Goal: Information Seeking & Learning: Find contact information

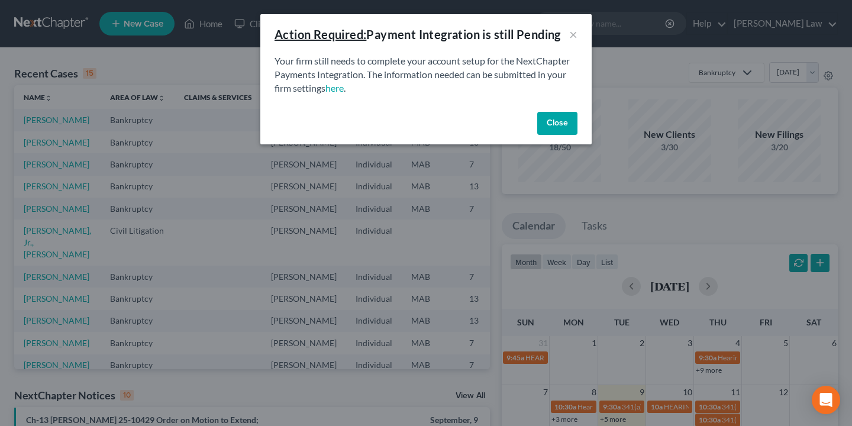
click at [551, 123] on button "Close" at bounding box center [558, 124] width 40 height 24
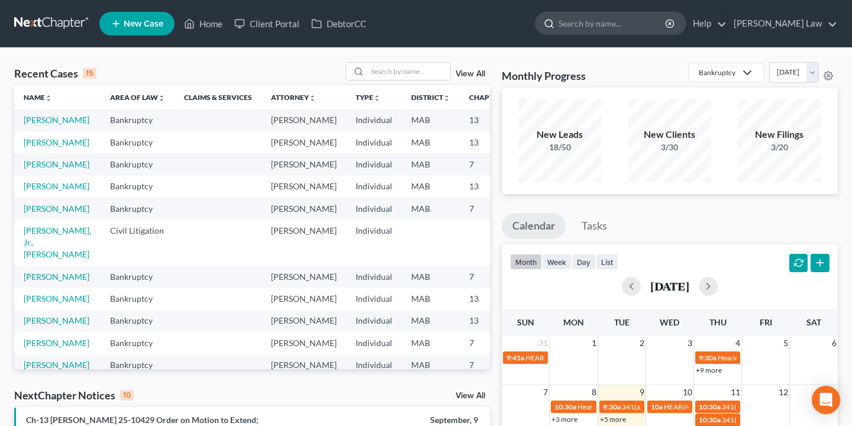
click at [625, 22] on input "search" at bounding box center [613, 23] width 108 height 22
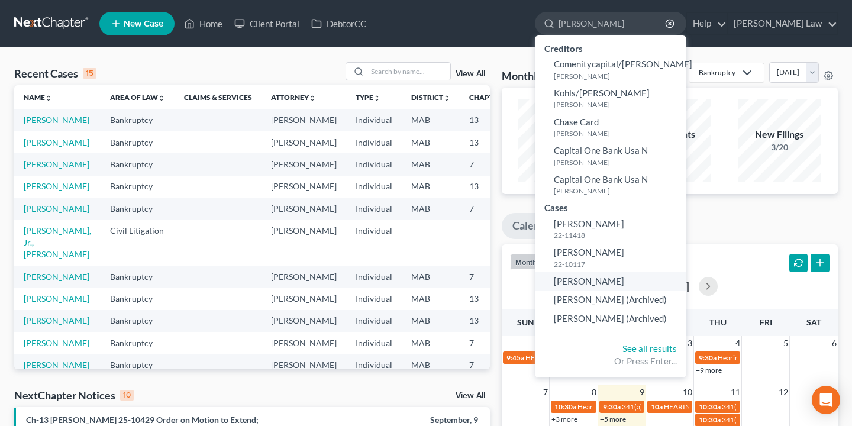
type input "[PERSON_NAME]"
click at [625, 282] on span "[PERSON_NAME]" at bounding box center [589, 281] width 70 height 11
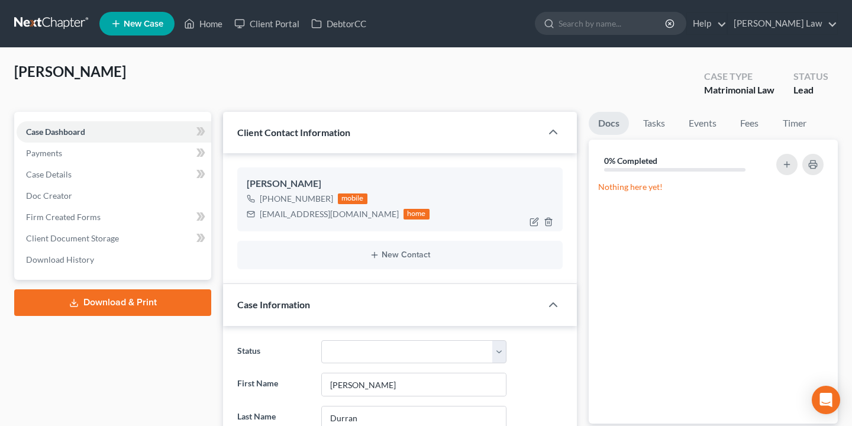
scroll to position [168, 0]
drag, startPoint x: 351, startPoint y: 213, endPoint x: 256, endPoint y: 213, distance: 94.7
click at [256, 213] on div "[EMAIL_ADDRESS][DOMAIN_NAME] home" at bounding box center [338, 214] width 183 height 15
copy div "[EMAIL_ADDRESS][DOMAIN_NAME]"
click at [674, 22] on circle "button" at bounding box center [670, 24] width 8 height 8
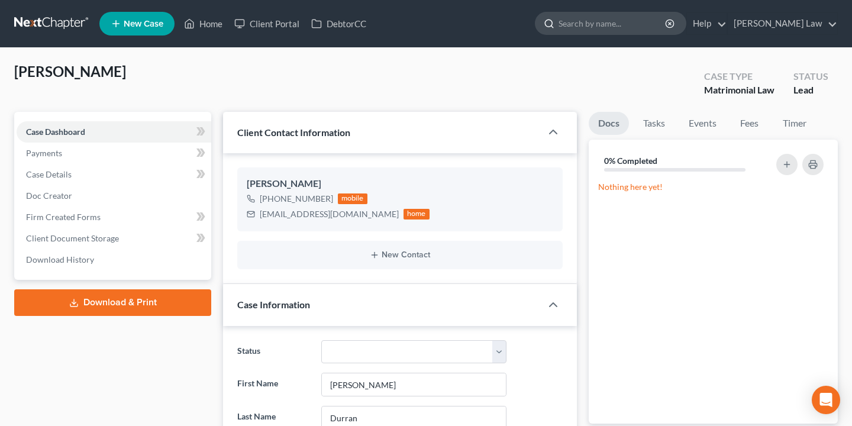
click at [665, 25] on input "search" at bounding box center [613, 23] width 108 height 22
type input "[PERSON_NAME]"
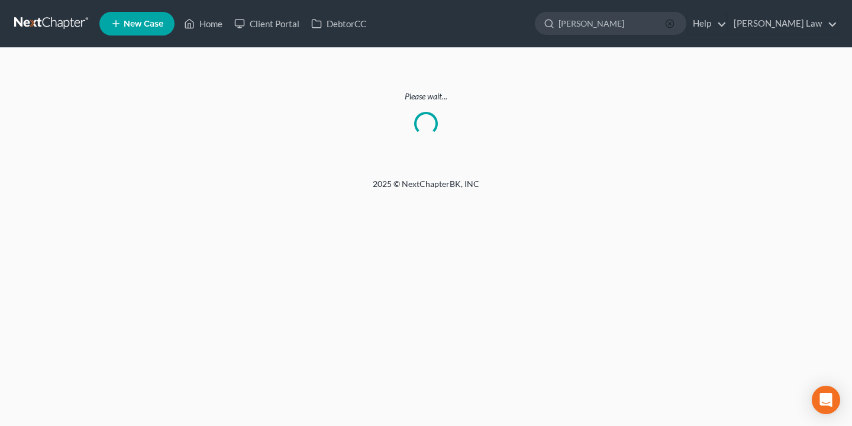
click at [675, 26] on icon "button" at bounding box center [669, 23] width 9 height 9
click at [667, 20] on input "search" at bounding box center [613, 23] width 108 height 22
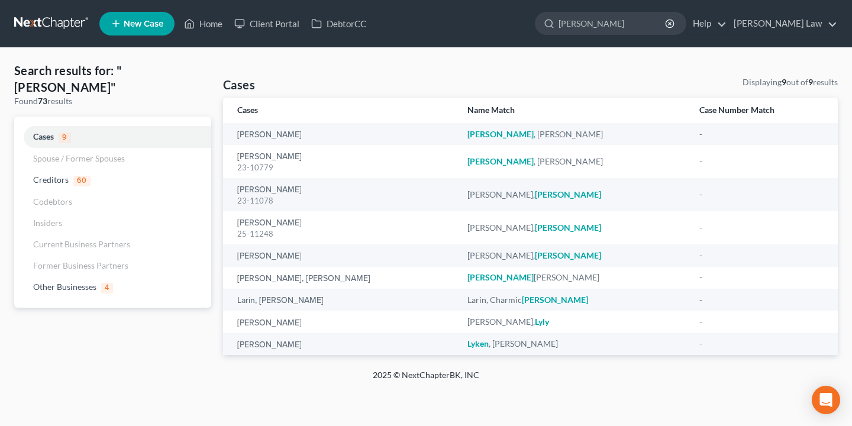
drag, startPoint x: 593, startPoint y: 44, endPoint x: 545, endPoint y: 31, distance: 49.5
click at [543, 31] on ul "New Case Home Client Portal DebtorCC [PERSON_NAME] - No Result - See all result…" at bounding box center [468, 23] width 739 height 31
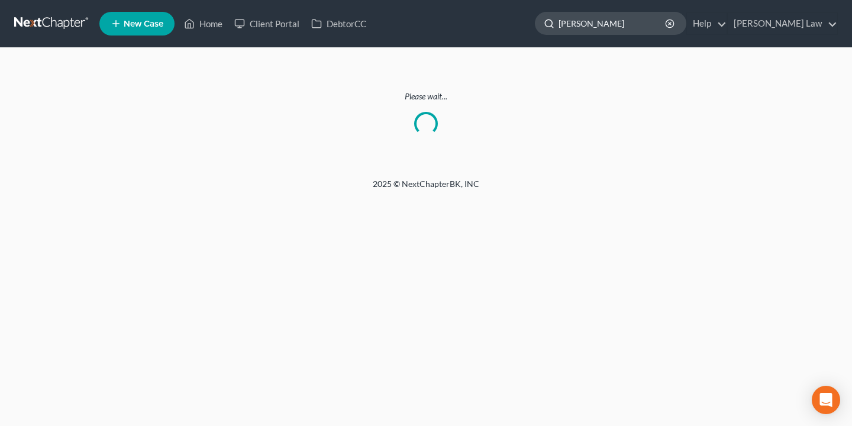
click at [601, 24] on input "[PERSON_NAME]" at bounding box center [613, 23] width 108 height 22
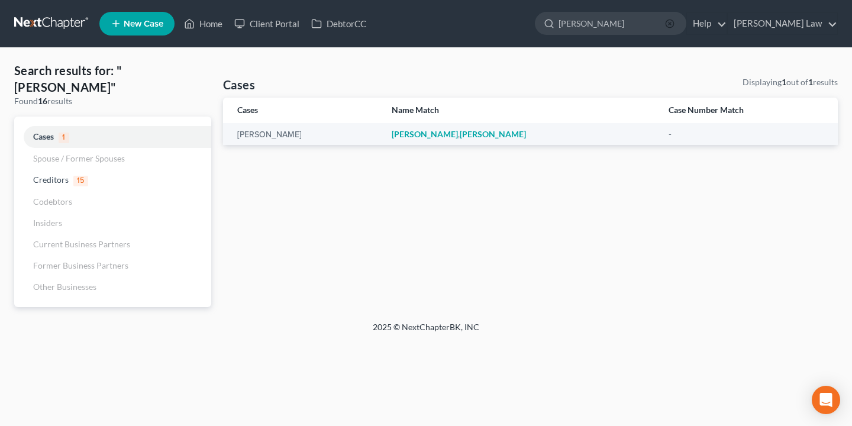
type input "[PERSON_NAME]"
click at [675, 22] on icon "button" at bounding box center [669, 23] width 9 height 9
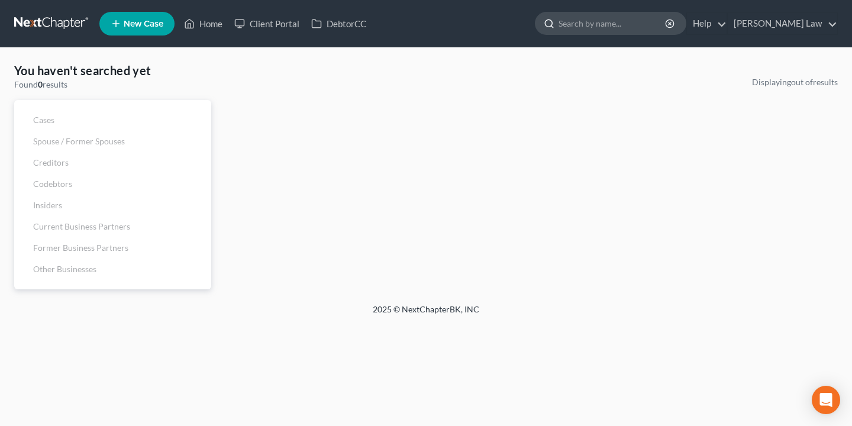
click at [667, 22] on input "search" at bounding box center [613, 23] width 108 height 22
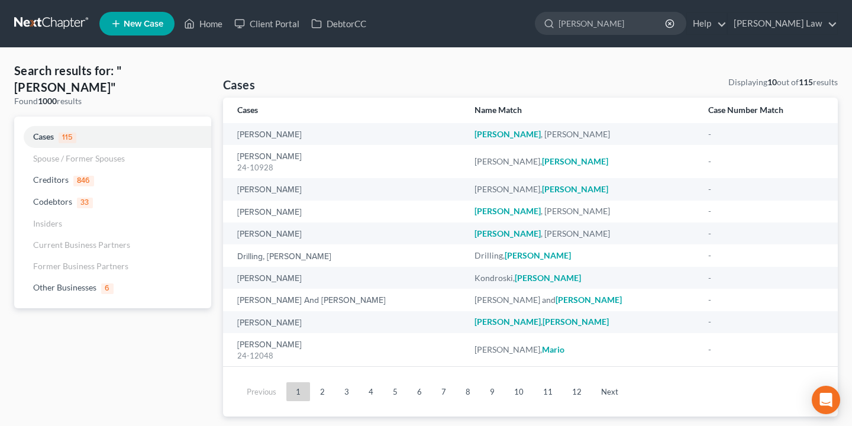
drag, startPoint x: 673, startPoint y: 22, endPoint x: 490, endPoint y: 64, distance: 188.3
click at [490, 64] on div "Search results for: "[PERSON_NAME]" Found 1000 results Cases 115 Spouse / Forme…" at bounding box center [426, 239] width 836 height 355
click at [643, 28] on input "[PERSON_NAME]" at bounding box center [613, 23] width 108 height 22
type input "[PERSON_NAME]"
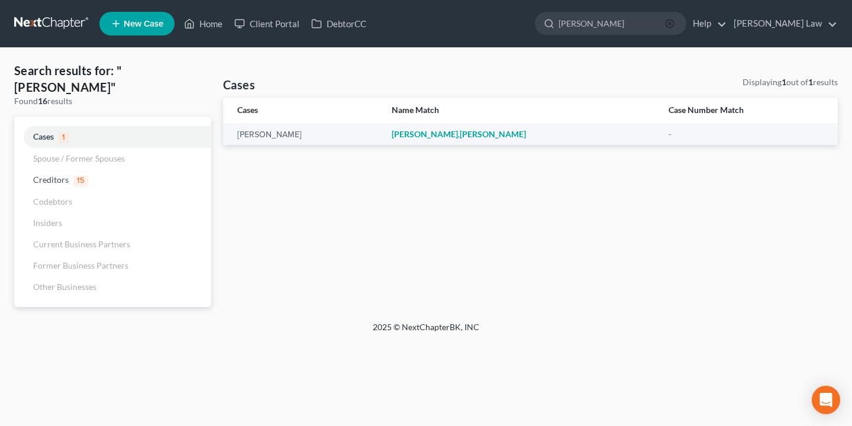
click at [674, 22] on circle "button" at bounding box center [670, 24] width 8 height 8
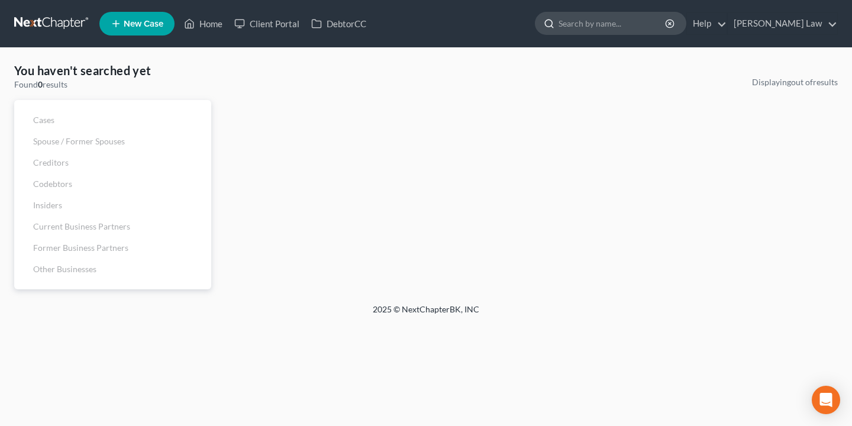
click at [657, 28] on input "search" at bounding box center [613, 23] width 108 height 22
paste input "774‑553‑4420"
click at [667, 27] on input "774‑553‑4420" at bounding box center [613, 23] width 108 height 22
type input "774‑553‑4420"
click at [675, 24] on icon "button" at bounding box center [669, 23] width 9 height 9
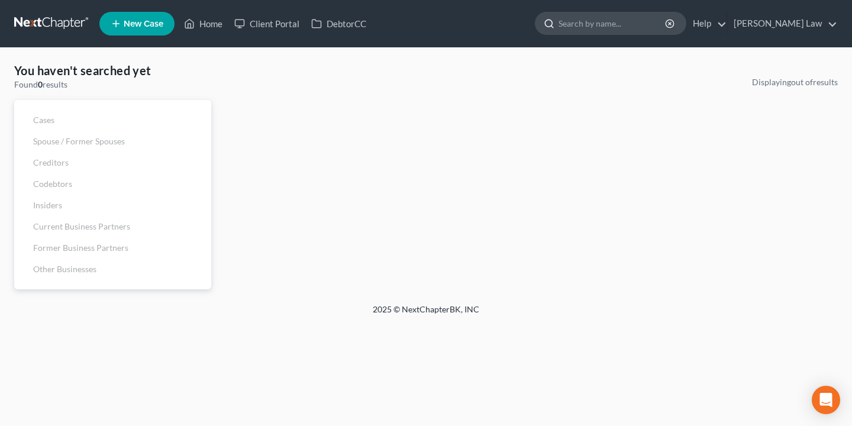
click at [667, 24] on input "search" at bounding box center [613, 23] width 108 height 22
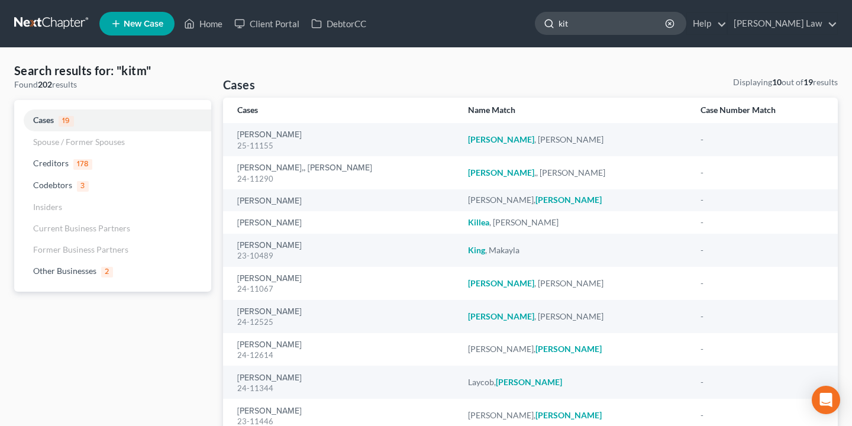
type input "kit"
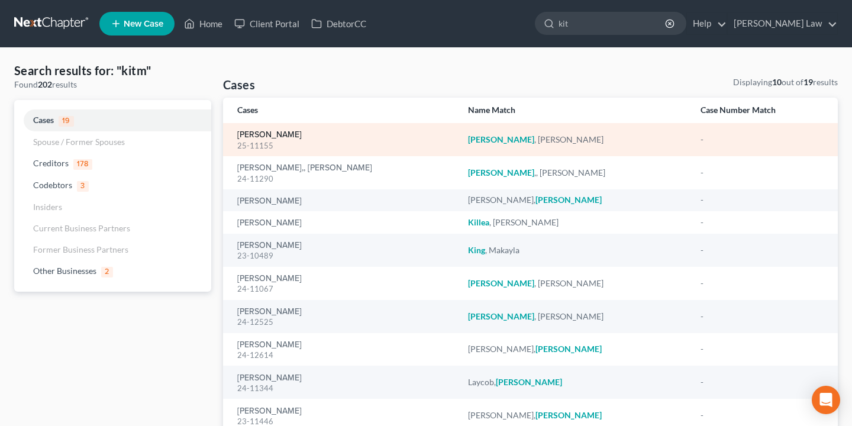
drag, startPoint x: 680, startPoint y: 24, endPoint x: 279, endPoint y: 135, distance: 415.8
click at [279, 135] on link "[PERSON_NAME]" at bounding box center [269, 135] width 65 height 8
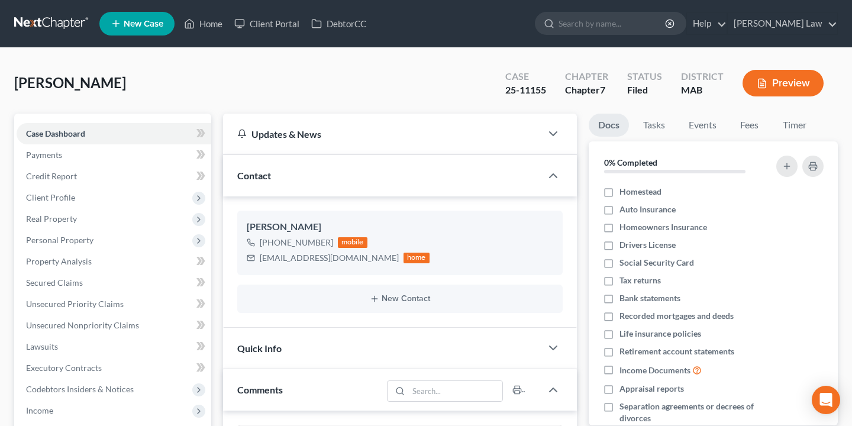
scroll to position [407, 0]
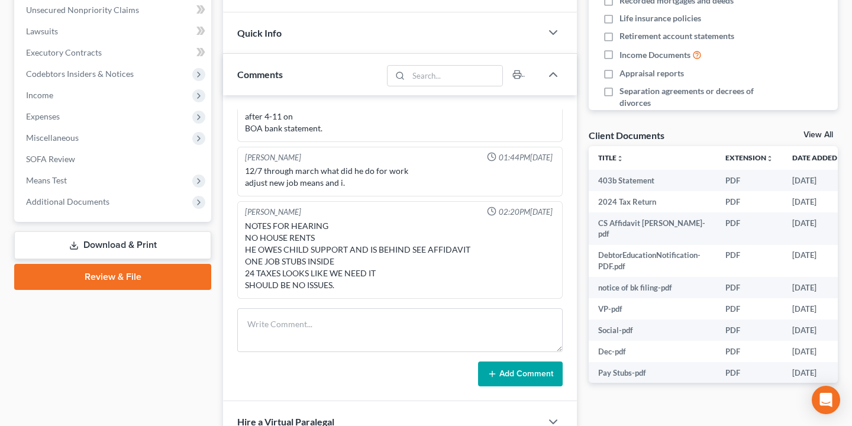
drag, startPoint x: 452, startPoint y: 97, endPoint x: 435, endPoint y: -9, distance: 108.0
click at [435, 0] on html "Home New Case Client Portal DebtorCC [PERSON_NAME] Law [EMAIL_ADDRESS][DOMAIN_N…" at bounding box center [426, 148] width 852 height 928
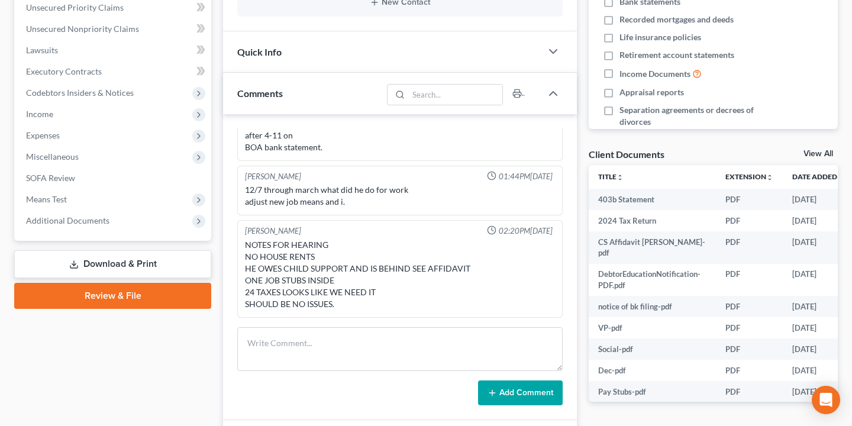
click at [168, 384] on div "Case Dashboard Payments Invoices Payments Payments Credit Report Client Profile" at bounding box center [112, 202] width 209 height 770
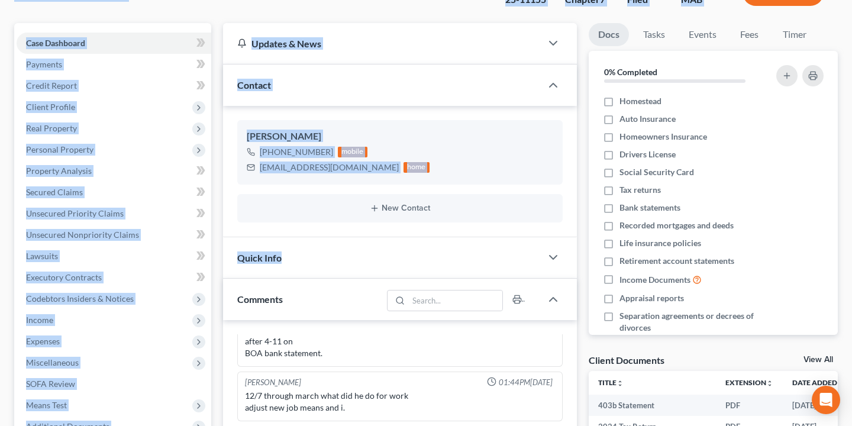
scroll to position [0, 0]
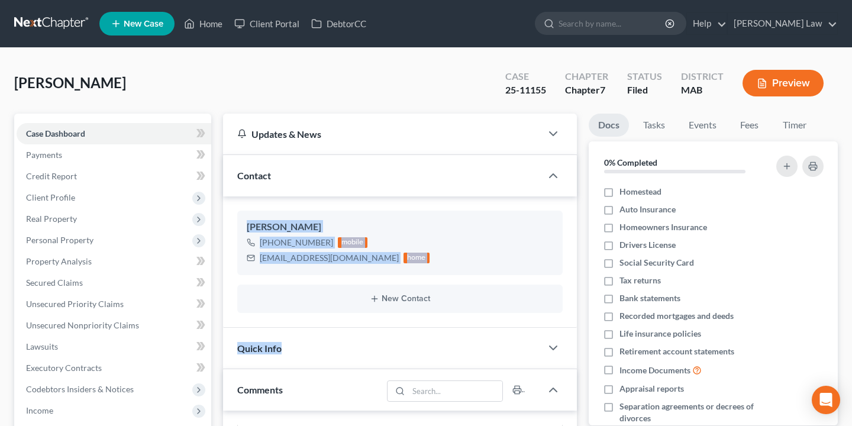
drag, startPoint x: 511, startPoint y: 56, endPoint x: 499, endPoint y: 197, distance: 141.4
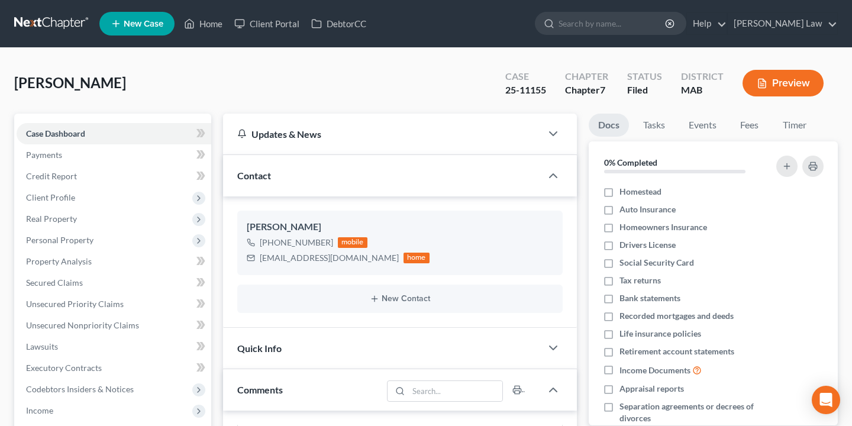
click at [440, 133] on div "Updates & News" at bounding box center [382, 134] width 290 height 12
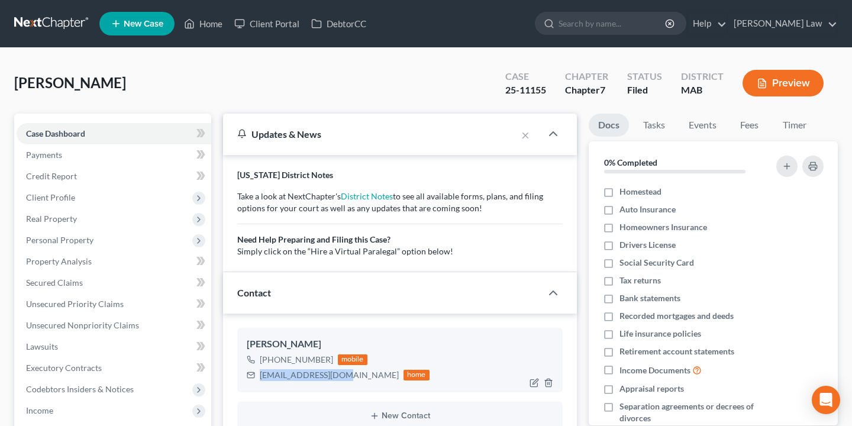
drag, startPoint x: 337, startPoint y: 375, endPoint x: 260, endPoint y: 377, distance: 77.0
click at [260, 377] on div "[EMAIL_ADDRESS][DOMAIN_NAME] home" at bounding box center [338, 375] width 183 height 15
copy div "[EMAIL_ADDRESS][DOMAIN_NAME]"
click at [379, 386] on div "[PERSON_NAME] [PHONE_NUMBER] mobile [EMAIL_ADDRESS][DOMAIN_NAME] home" at bounding box center [400, 360] width 326 height 64
drag, startPoint x: 336, startPoint y: 376, endPoint x: 260, endPoint y: 374, distance: 75.2
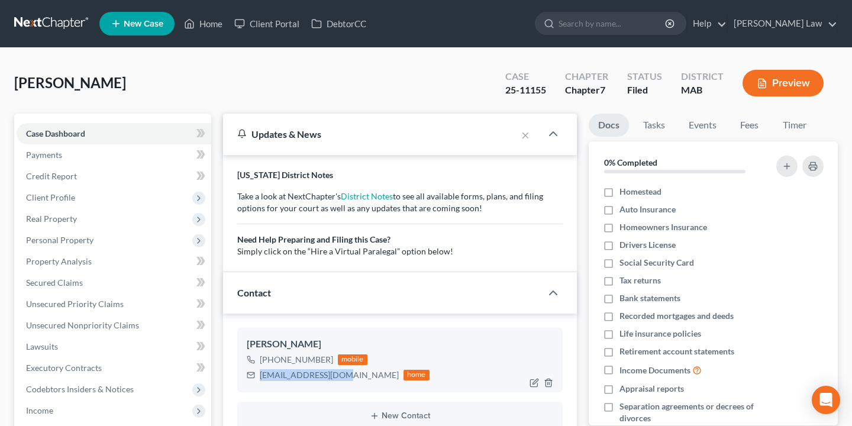
click at [260, 374] on div "[EMAIL_ADDRESS][DOMAIN_NAME]" at bounding box center [329, 375] width 139 height 12
copy div "[EMAIL_ADDRESS][DOMAIN_NAME]"
click at [587, 1] on nav "Home New Case Client Portal DebtorCC [PERSON_NAME] Law [EMAIL_ADDRESS][DOMAIN_N…" at bounding box center [426, 23] width 852 height 47
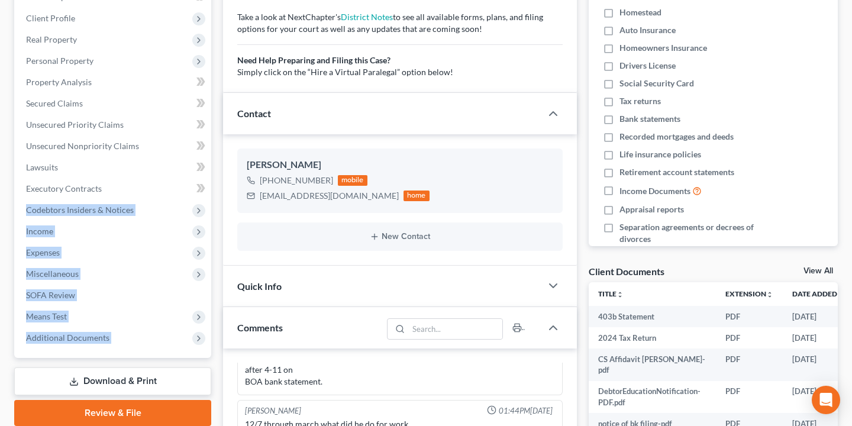
scroll to position [209, 0]
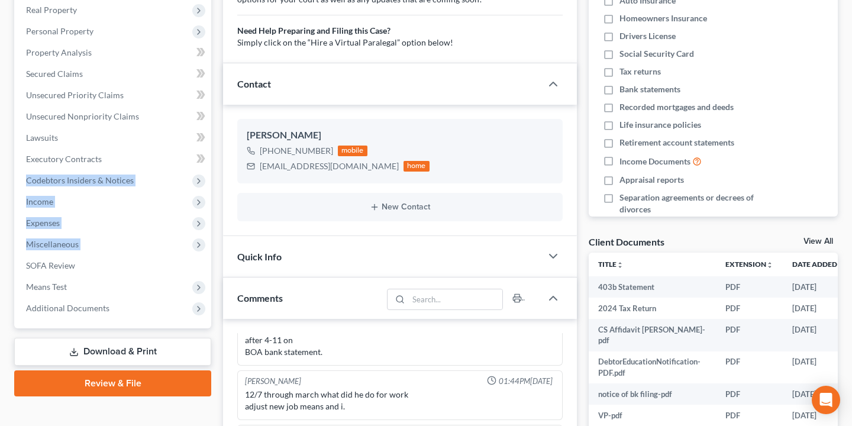
drag, startPoint x: 215, startPoint y: 363, endPoint x: 216, endPoint y: 259, distance: 103.6
click at [216, 259] on div "Case Dashboard Payments Invoices Payments Payments Credit Report Client Profile" at bounding box center [112, 348] width 209 height 887
click at [220, 237] on div "Updates & News × [US_STATE] District Notes Take a look at NextChapter's Distric…" at bounding box center [400, 348] width 366 height 887
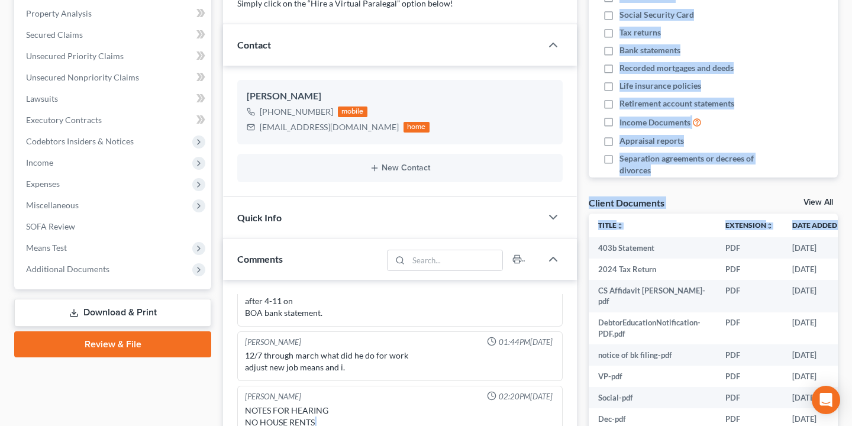
scroll to position [271, 0]
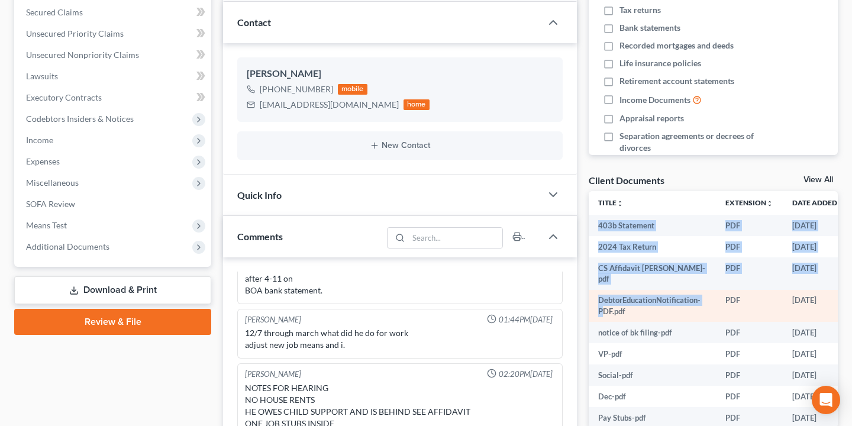
drag, startPoint x: 591, startPoint y: 281, endPoint x: 603, endPoint y: 311, distance: 33.0
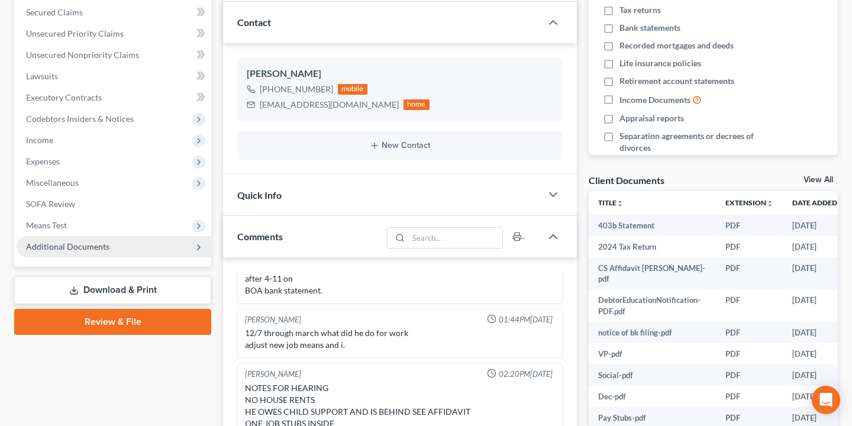
click at [167, 243] on span "Additional Documents" at bounding box center [114, 246] width 195 height 21
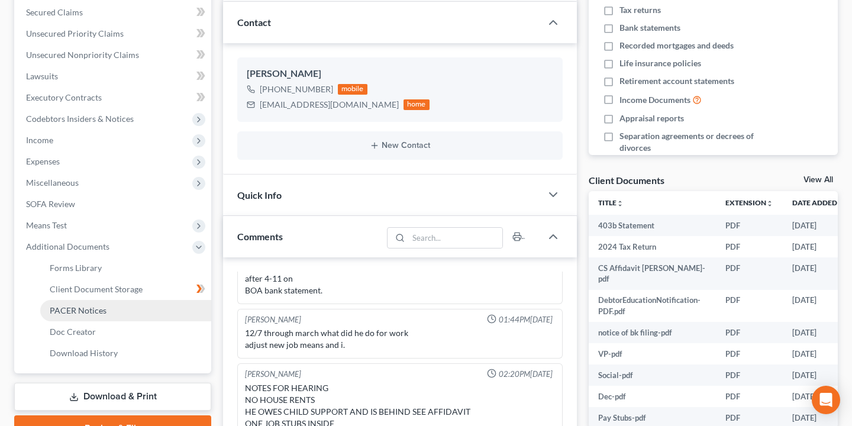
click at [136, 308] on link "PACER Notices" at bounding box center [125, 310] width 171 height 21
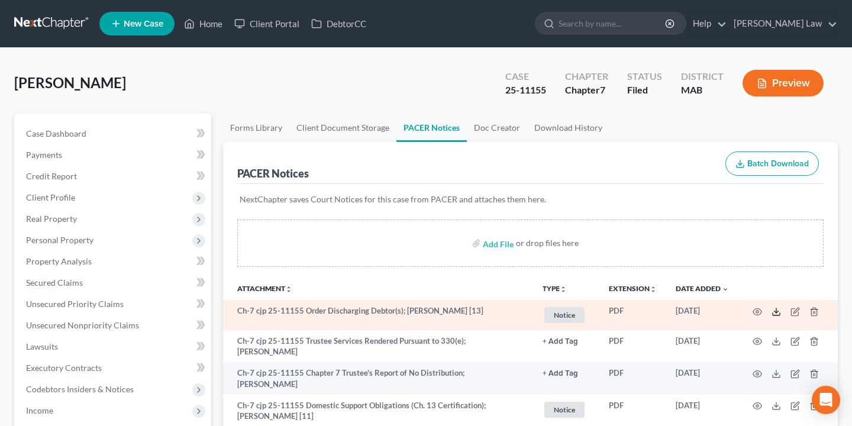
click at [776, 311] on icon at bounding box center [776, 311] width 9 height 9
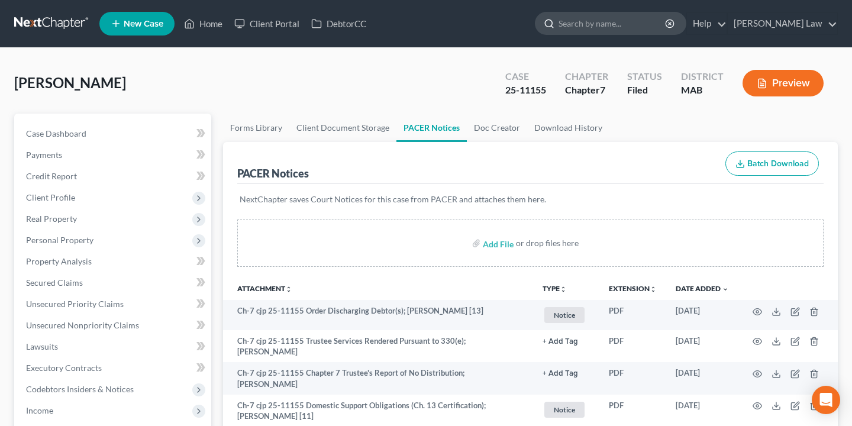
click at [667, 20] on input "search" at bounding box center [613, 23] width 108 height 22
type input "[PERSON_NAME]"
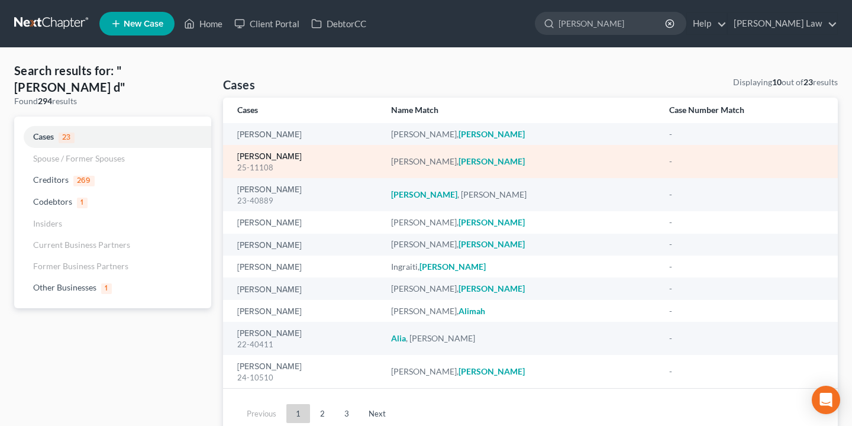
click at [276, 155] on link "[PERSON_NAME]" at bounding box center [269, 157] width 65 height 8
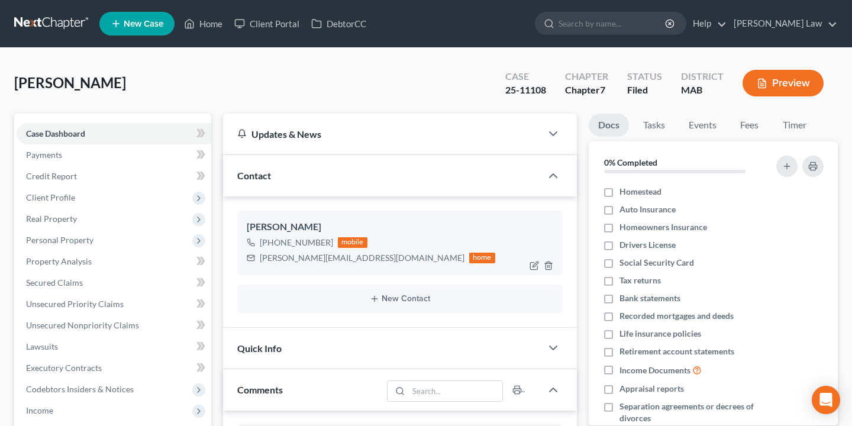
scroll to position [52, 0]
drag, startPoint x: 359, startPoint y: 258, endPoint x: 258, endPoint y: 258, distance: 101.2
click at [258, 258] on div "[PERSON_NAME][EMAIL_ADDRESS][DOMAIN_NAME] home" at bounding box center [371, 257] width 249 height 15
copy div "[PERSON_NAME][EMAIL_ADDRESS][DOMAIN_NAME]"
click at [269, 160] on div "Contact" at bounding box center [382, 175] width 318 height 41
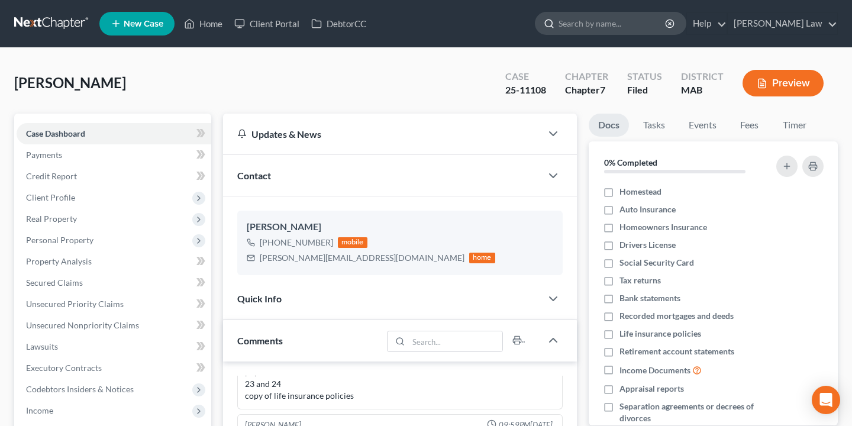
click at [667, 22] on input "search" at bounding box center [613, 23] width 108 height 22
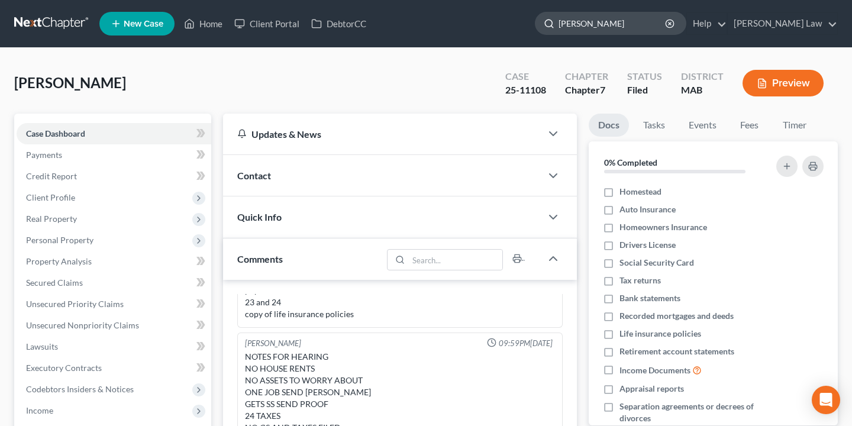
type input "[PERSON_NAME]"
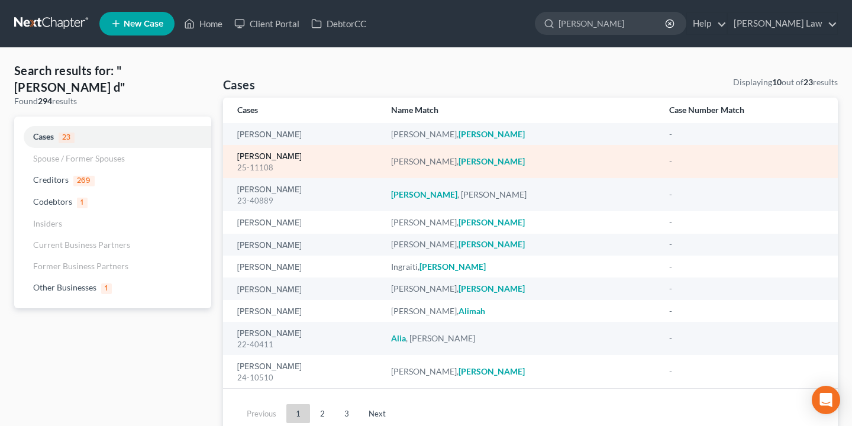
click at [274, 157] on link "[PERSON_NAME]" at bounding box center [269, 157] width 65 height 8
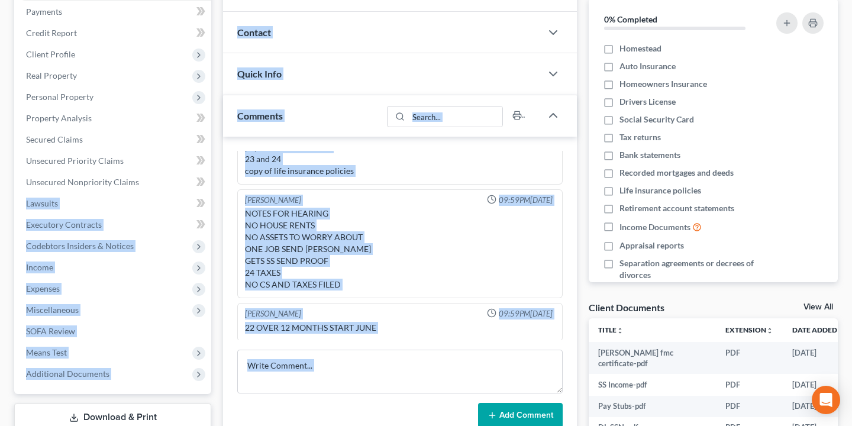
scroll to position [179, 0]
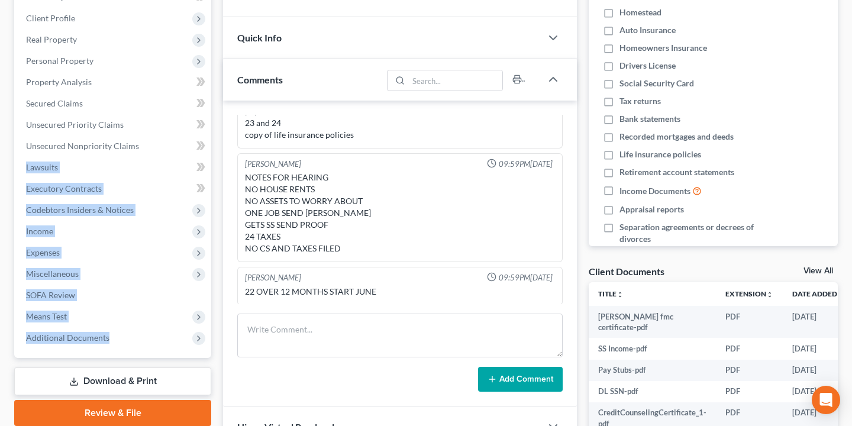
drag, startPoint x: 215, startPoint y: 324, endPoint x: 210, endPoint y: 356, distance: 32.3
click at [210, 356] on div "Case Dashboard Payments Invoices Payments Payments Credit Report Client Profile" at bounding box center [112, 253] width 209 height 639
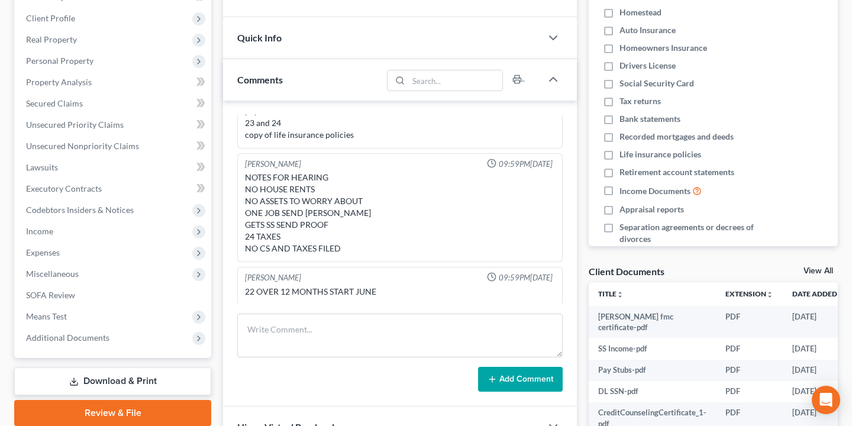
click at [224, 355] on div "[PERSON_NAME] 12:10PM[DATE] 22 payments copy of license and copy of ss paystubs…" at bounding box center [400, 254] width 354 height 306
click at [118, 336] on span "Additional Documents" at bounding box center [114, 337] width 195 height 21
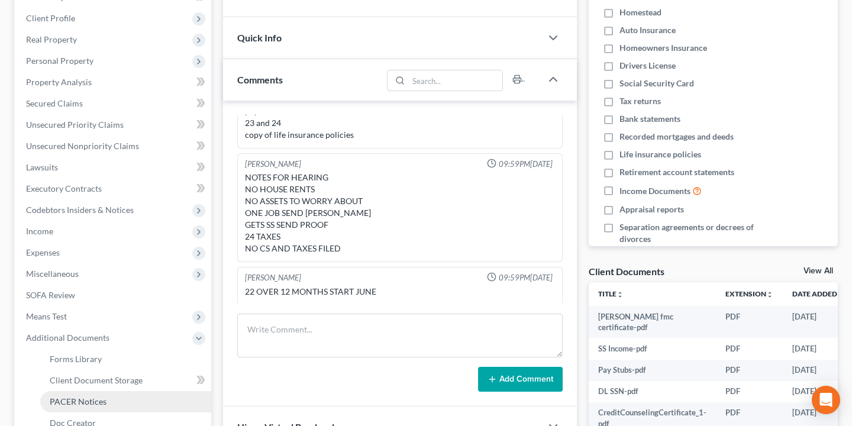
click at [124, 400] on link "PACER Notices" at bounding box center [125, 401] width 171 height 21
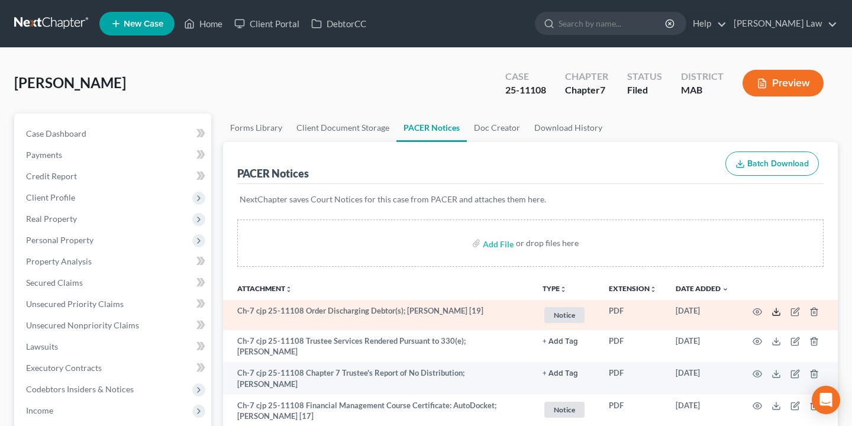
click at [777, 311] on line at bounding box center [777, 310] width 0 height 5
